Goal: Task Accomplishment & Management: Use online tool/utility

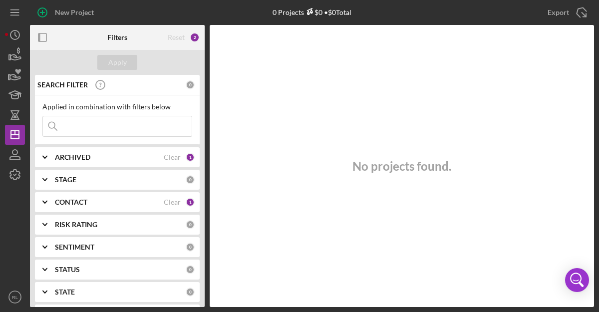
scroll to position [16, 0]
click at [145, 202] on div "CONTACT" at bounding box center [109, 202] width 109 height 8
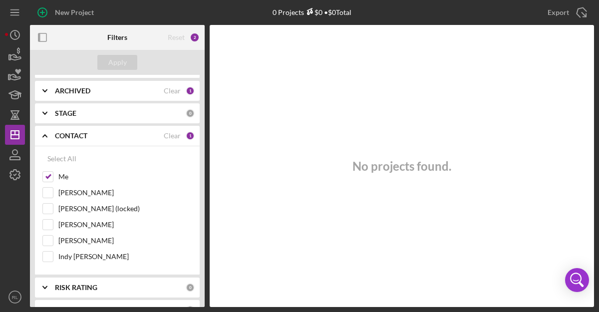
scroll to position [63, 0]
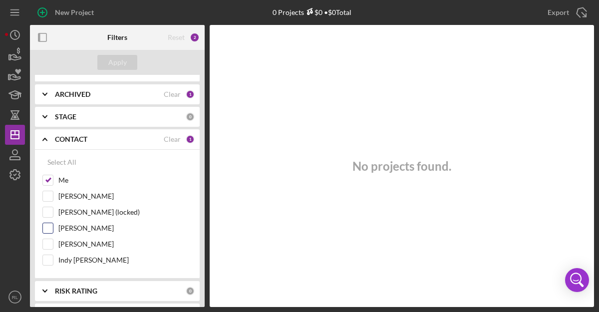
click at [43, 229] on input "[PERSON_NAME]" at bounding box center [48, 228] width 10 height 10
checkbox input "true"
click at [49, 258] on input "Indy [PERSON_NAME]" at bounding box center [48, 260] width 10 height 10
checkbox input "true"
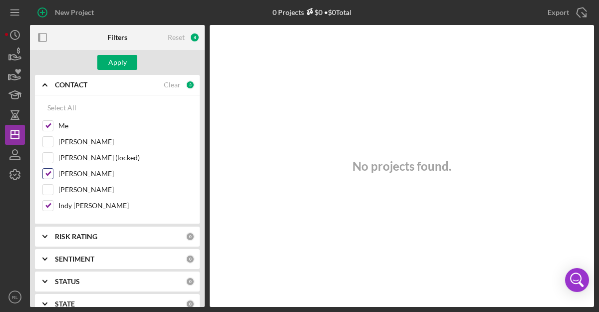
scroll to position [83, 0]
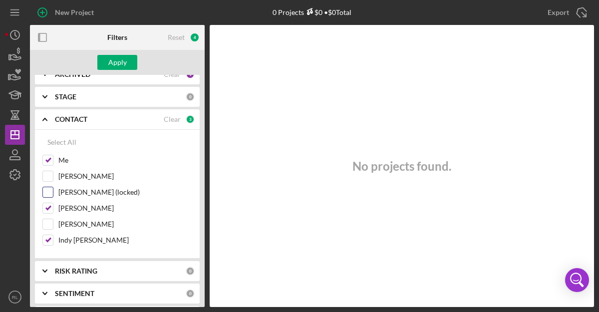
click at [47, 196] on input "[PERSON_NAME] (locked)" at bounding box center [48, 192] width 10 height 10
checkbox input "true"
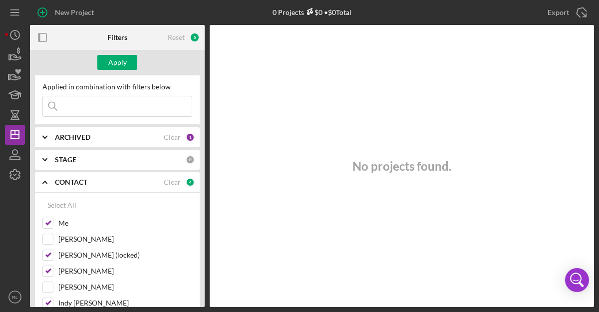
scroll to position [0, 0]
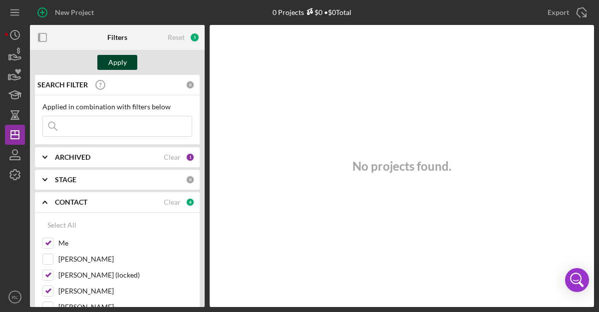
click at [110, 60] on div "Apply" at bounding box center [117, 62] width 18 height 15
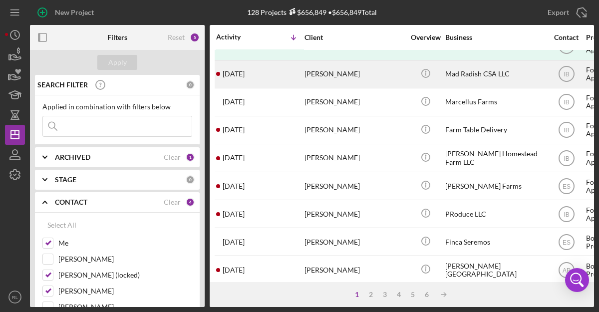
scroll to position [45, 0]
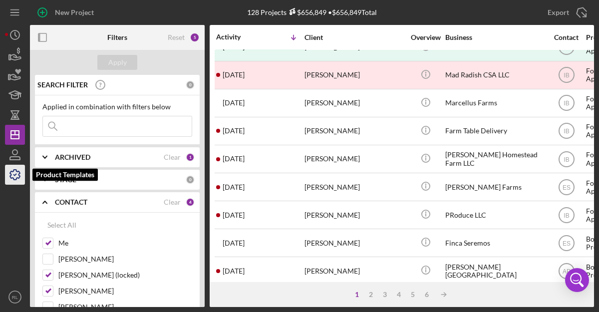
click at [23, 172] on icon "button" at bounding box center [14, 174] width 25 height 25
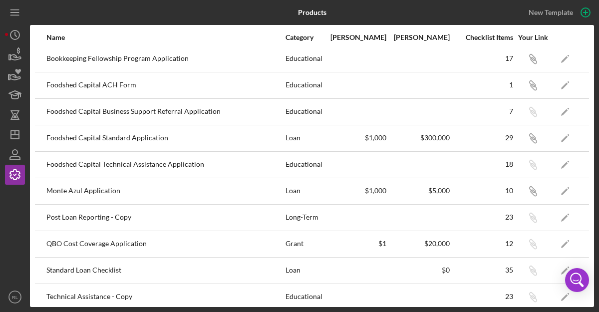
scroll to position [12, 0]
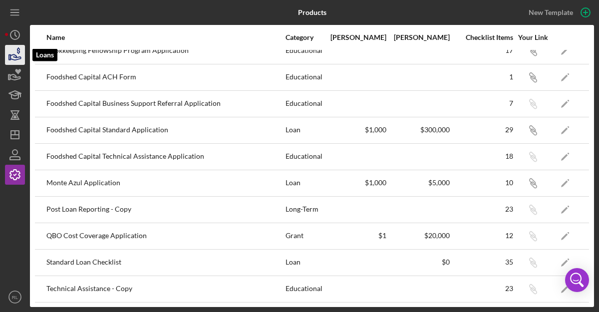
click at [17, 56] on icon "button" at bounding box center [14, 54] width 25 height 25
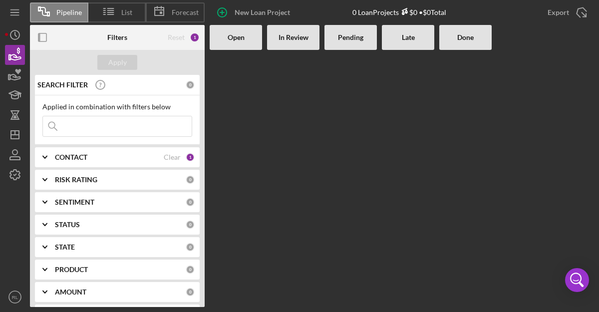
click at [250, 41] on div "Open" at bounding box center [236, 37] width 42 height 8
click at [223, 43] on div "Open" at bounding box center [236, 37] width 52 height 25
click at [298, 42] on div "In Review" at bounding box center [293, 37] width 52 height 25
click at [170, 158] on div "Clear" at bounding box center [172, 157] width 17 height 8
click at [116, 63] on div "Apply" at bounding box center [117, 62] width 18 height 15
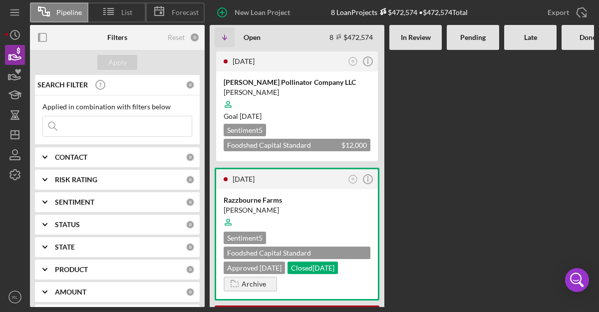
click at [425, 36] on b "In Review" at bounding box center [416, 37] width 30 height 8
click at [468, 39] on b "Pending" at bounding box center [472, 37] width 25 height 8
click at [17, 76] on icon "button" at bounding box center [14, 74] width 25 height 25
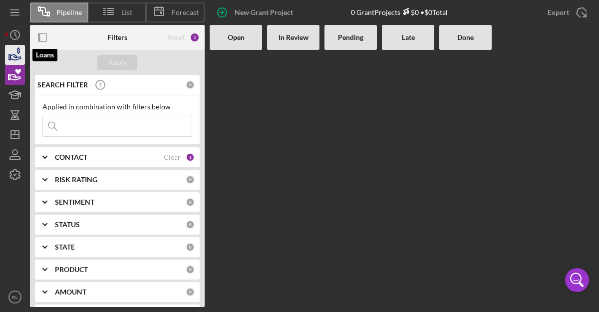
click at [16, 59] on icon "button" at bounding box center [15, 56] width 10 height 5
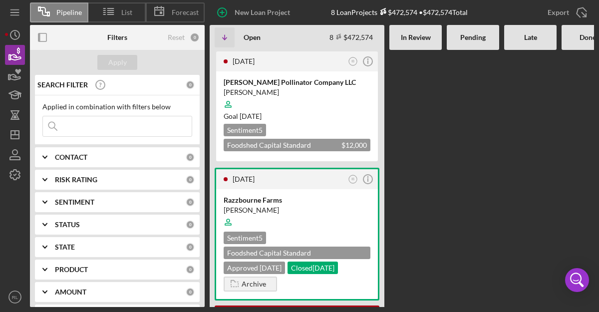
click at [414, 36] on b "In Review" at bounding box center [416, 37] width 30 height 8
